Goal: Transaction & Acquisition: Purchase product/service

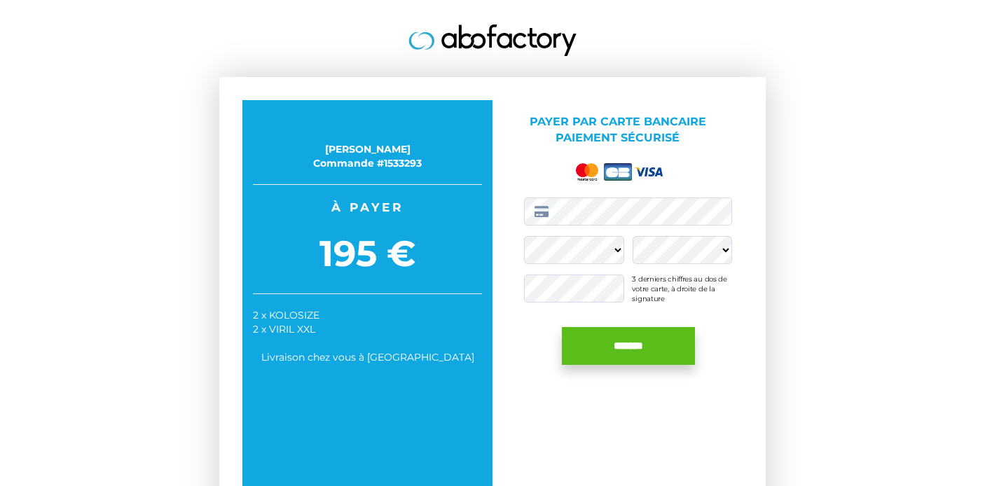
click at [620, 341] on input "*******" at bounding box center [628, 346] width 133 height 38
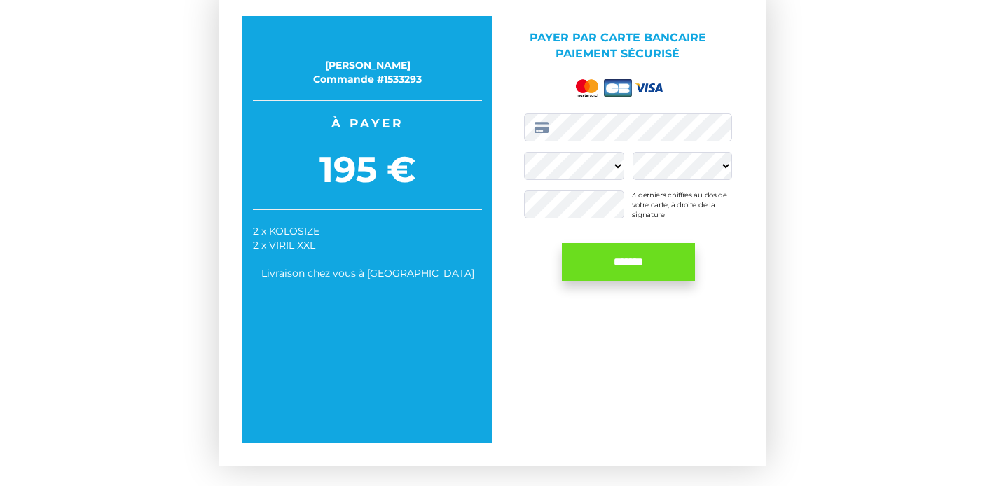
scroll to position [85, 0]
